Goal: Navigation & Orientation: Find specific page/section

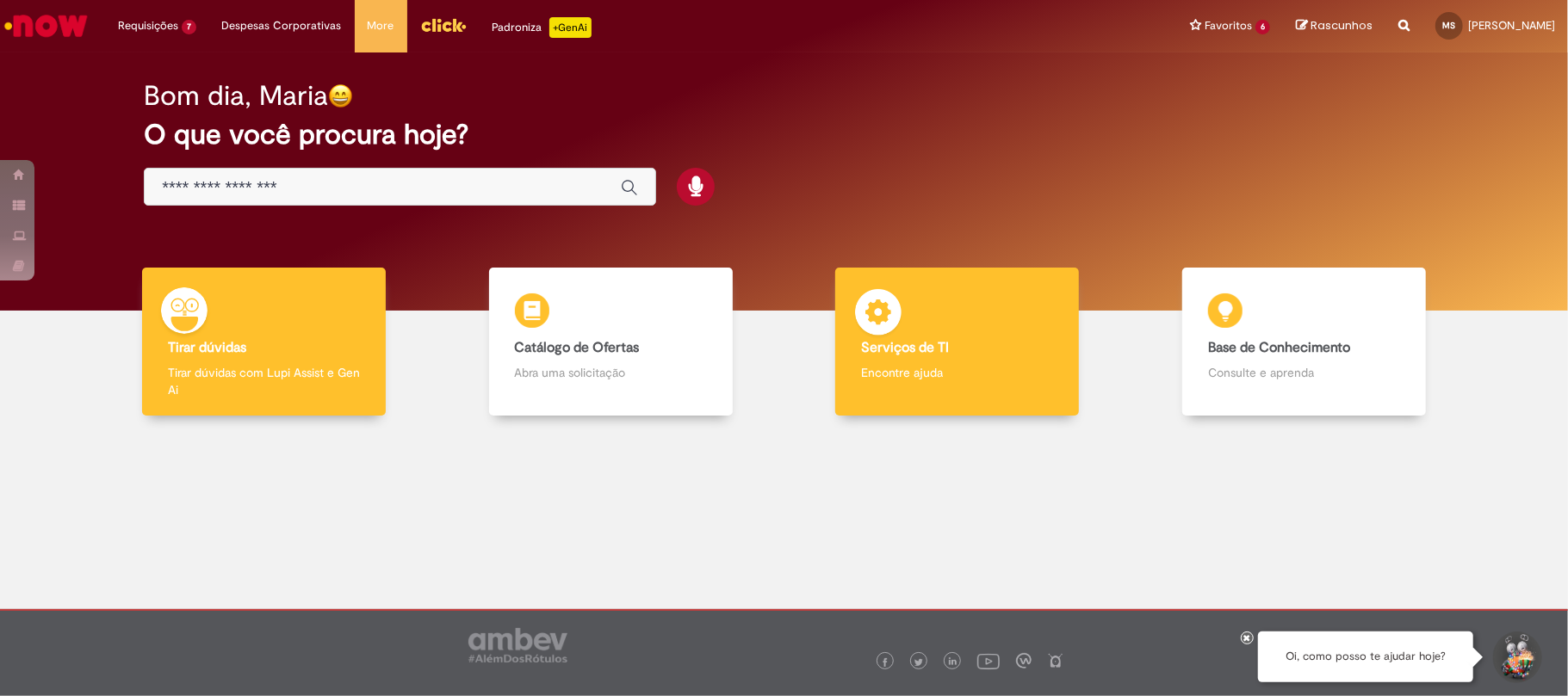
click at [893, 366] on p "Encontre ajuda" at bounding box center [958, 372] width 192 height 18
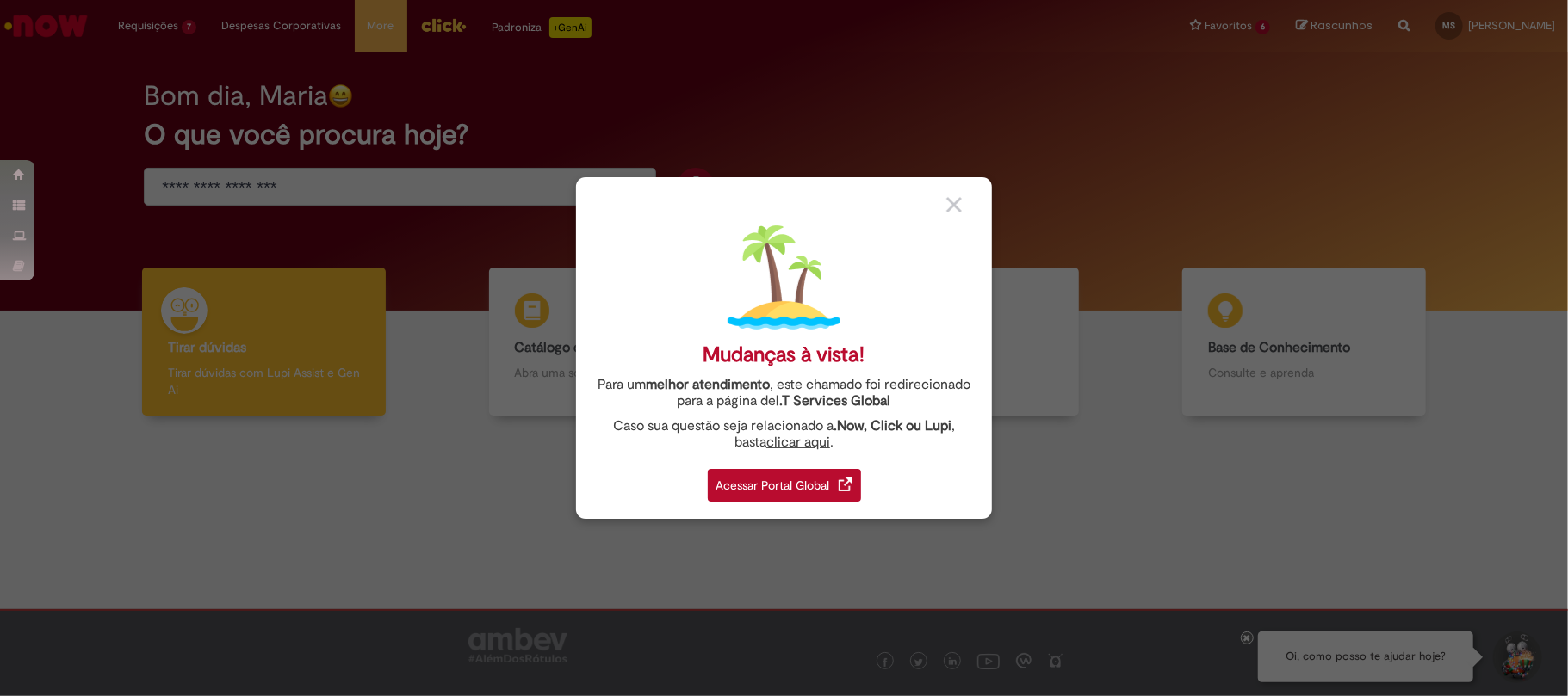
click at [852, 483] on img at bounding box center [846, 485] width 14 height 14
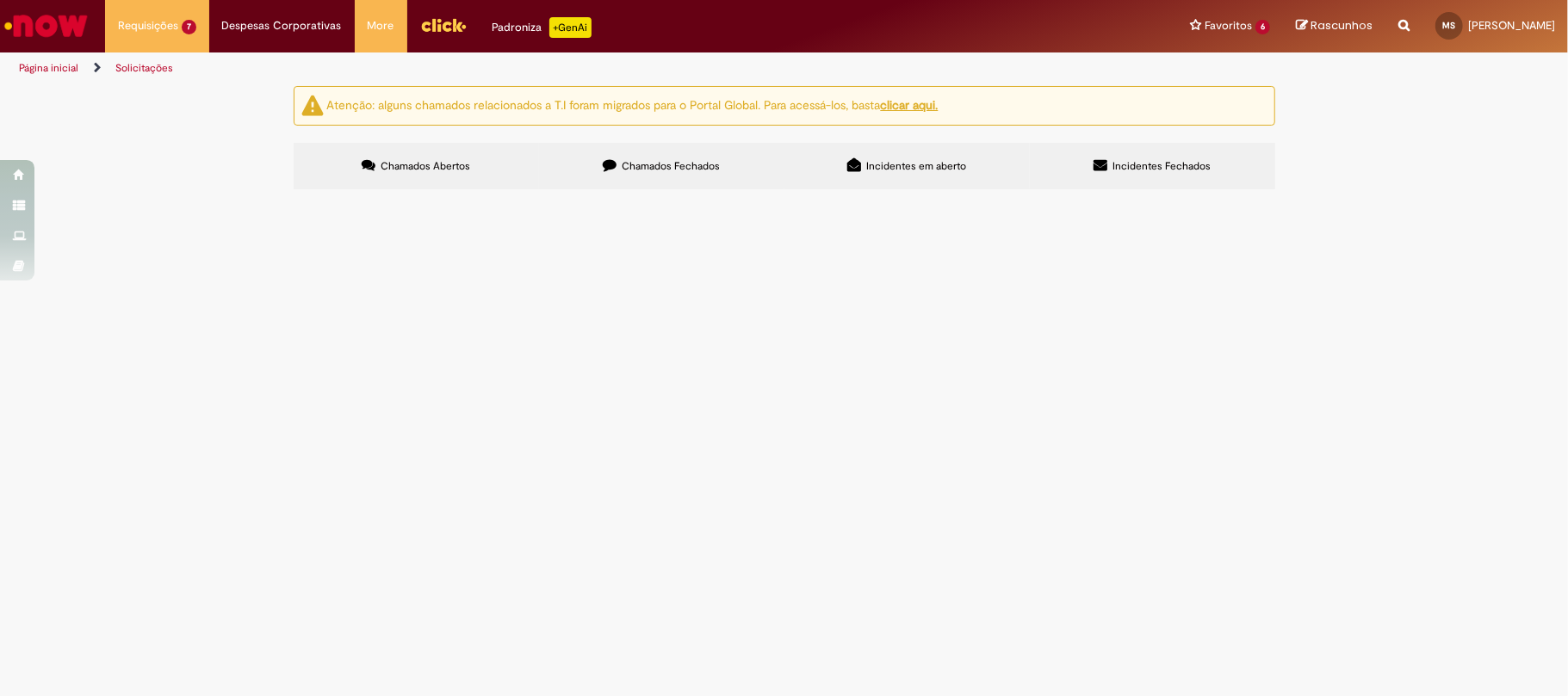
click at [29, 28] on img "Ir para a Homepage" at bounding box center [46, 25] width 89 height 34
